Goal: Task Accomplishment & Management: Manage account settings

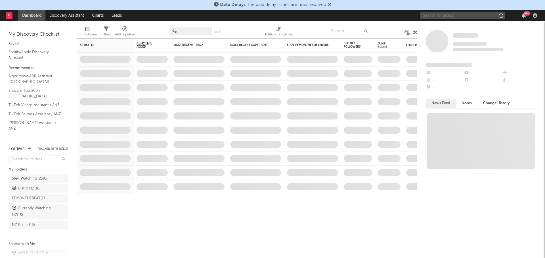
click at [436, 16] on input "text" at bounding box center [462, 15] width 85 height 7
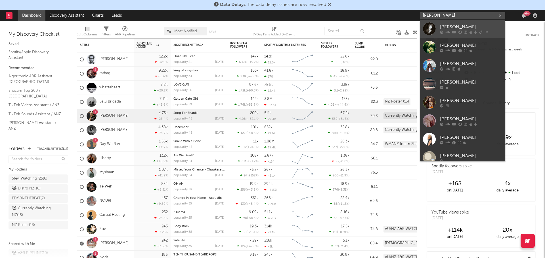
type input "[PERSON_NAME]"
click at [461, 32] on icon at bounding box center [459, 31] width 3 height 3
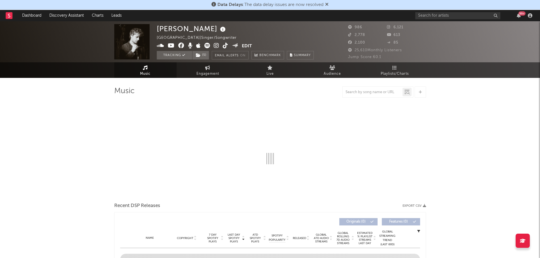
select select "1w"
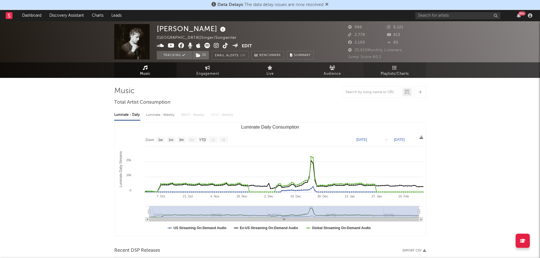
click at [389, 70] on link "Playlists/Charts" at bounding box center [395, 70] width 62 height 16
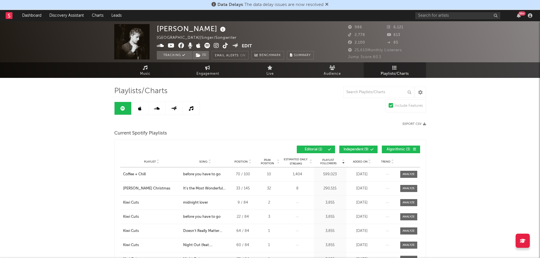
click at [246, 46] on button "Edit" at bounding box center [247, 46] width 10 height 7
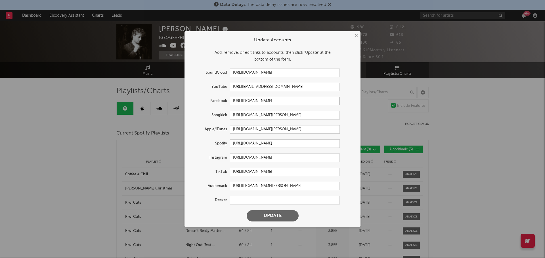
click at [257, 101] on input "[URL][DOMAIN_NAME]" at bounding box center [285, 101] width 110 height 9
click at [281, 157] on input "[URL][DOMAIN_NAME]" at bounding box center [285, 158] width 110 height 9
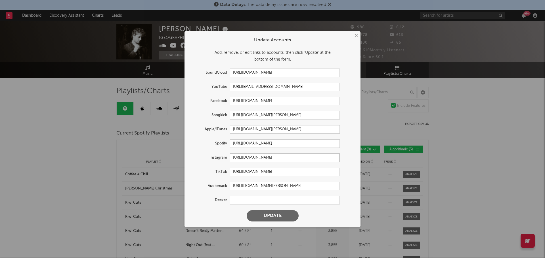
click at [281, 157] on input "[URL][DOMAIN_NAME]" at bounding box center [285, 158] width 110 height 9
click at [252, 74] on input "[URL][DOMAIN_NAME]" at bounding box center [285, 73] width 110 height 9
click at [286, 138] on form "Update Accounts Add, remove, or edit links to accounts, then click 'Update' at …" at bounding box center [272, 129] width 170 height 191
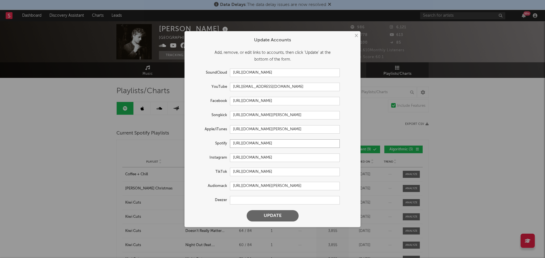
click at [285, 143] on input "[URL][DOMAIN_NAME]" at bounding box center [285, 144] width 110 height 9
click at [276, 170] on input "[URL][DOMAIN_NAME]" at bounding box center [285, 172] width 110 height 9
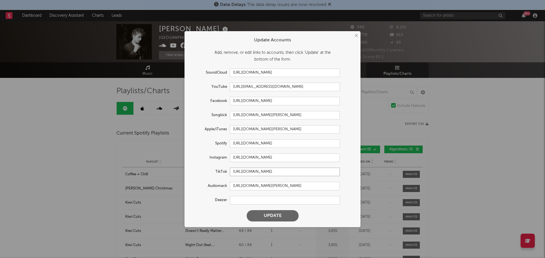
click at [276, 170] on input "[URL][DOMAIN_NAME]" at bounding box center [285, 172] width 110 height 9
click at [253, 130] on input "[URL][DOMAIN_NAME][PERSON_NAME]" at bounding box center [285, 129] width 110 height 9
